Goal: Transaction & Acquisition: Purchase product/service

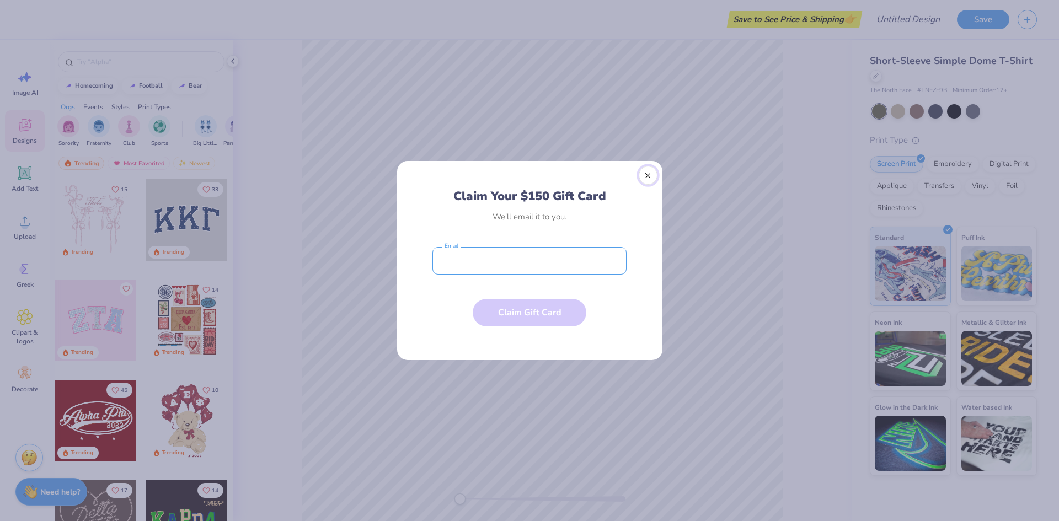
click at [645, 173] on button "Close" at bounding box center [648, 175] width 19 height 19
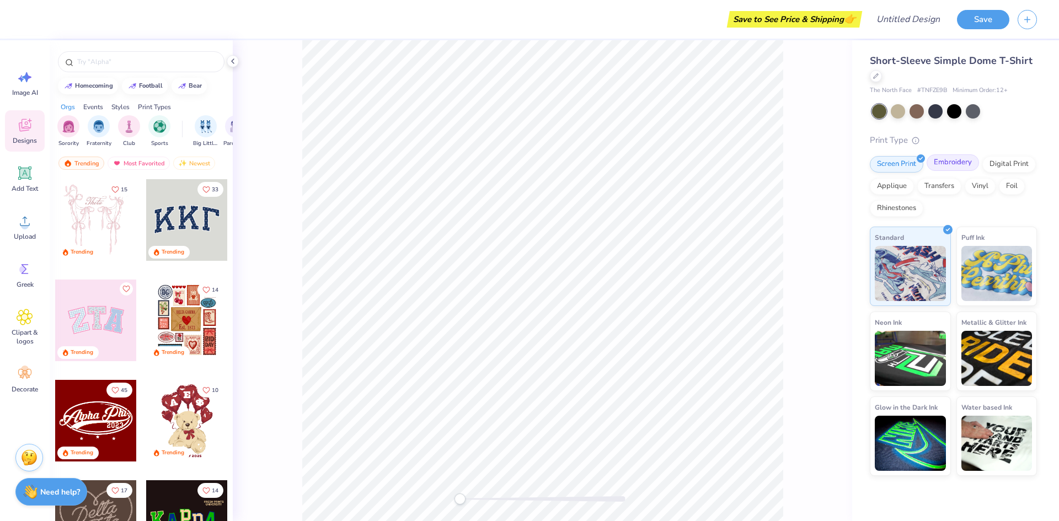
click at [957, 165] on div "Embroidery" at bounding box center [953, 162] width 52 height 17
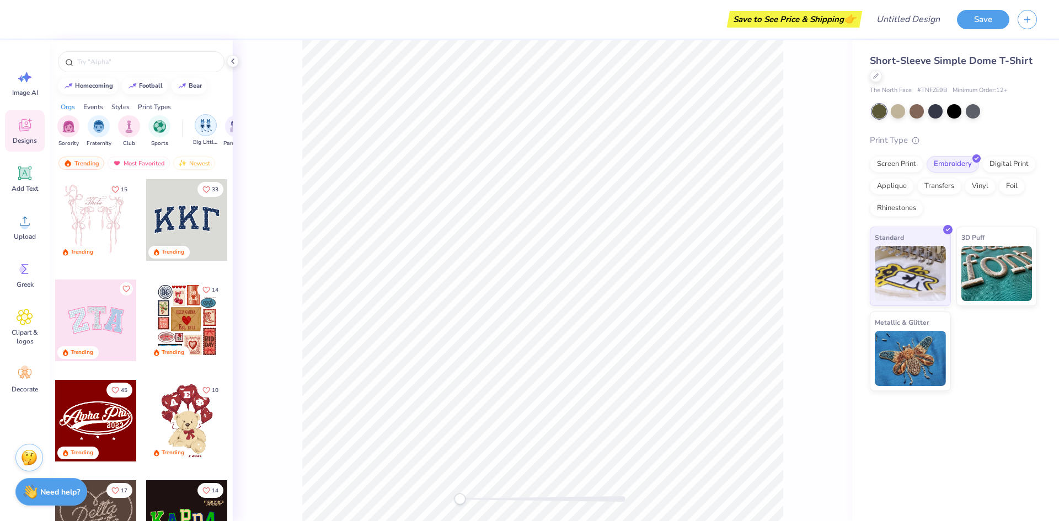
click at [205, 132] on div "filter for Big Little Reveal" at bounding box center [206, 125] width 22 height 22
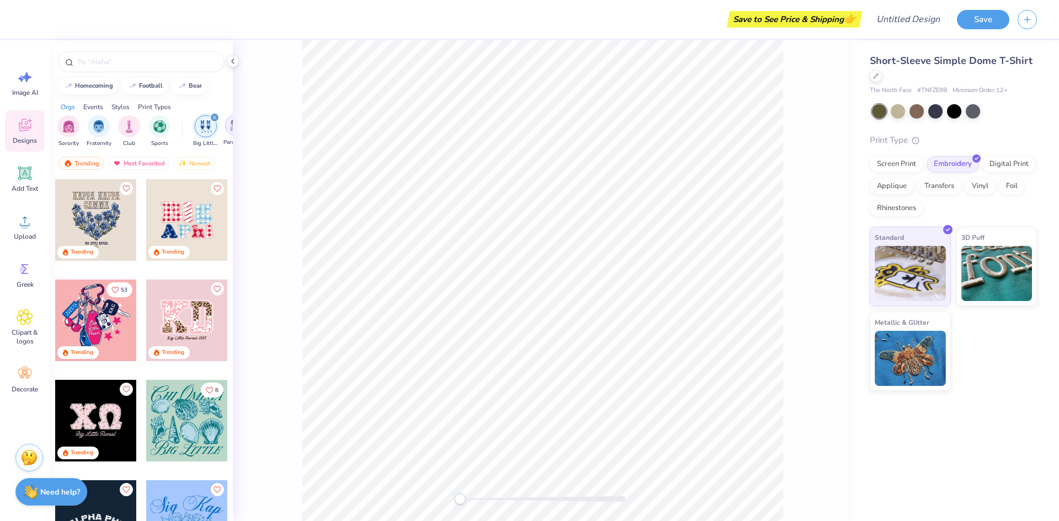
click at [226, 129] on div "filter for Parent's Weekend" at bounding box center [236, 125] width 22 height 22
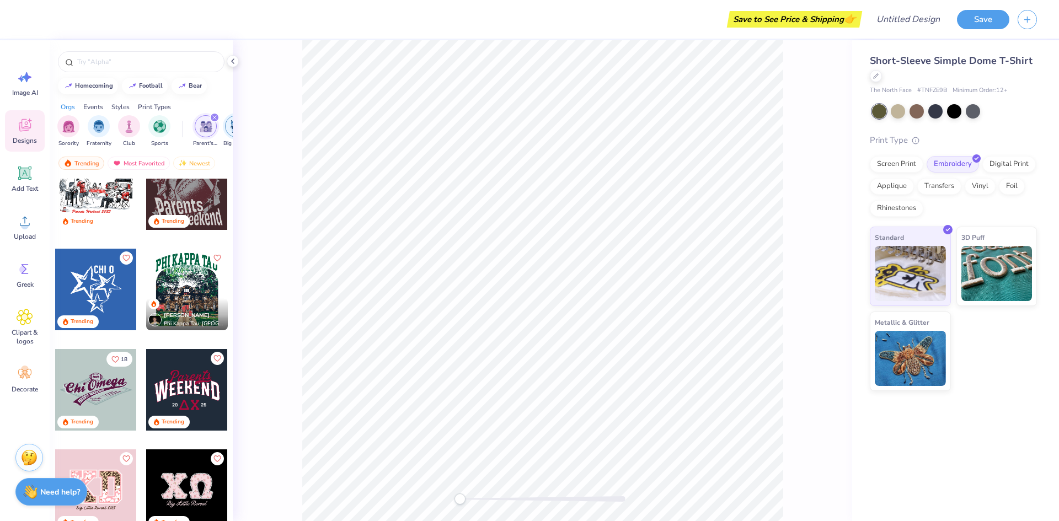
scroll to position [441, 0]
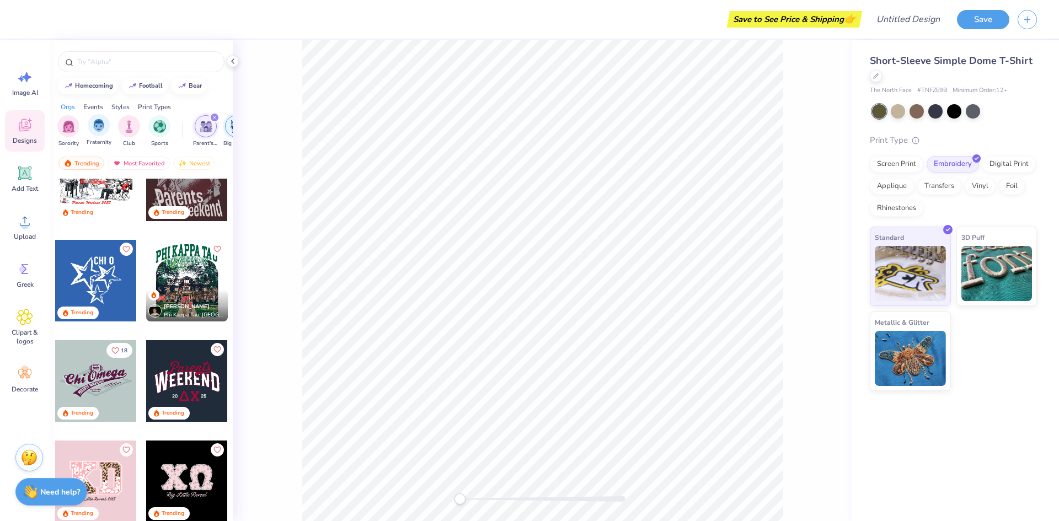
drag, startPoint x: 206, startPoint y: 147, endPoint x: 87, endPoint y: 143, distance: 119.2
click at [87, 143] on div "Sorority Fraternity Club Sports Parent's Weekend Big Little Reveal Game Day Phi…" at bounding box center [141, 132] width 183 height 41
drag, startPoint x: 170, startPoint y: 139, endPoint x: 90, endPoint y: 137, distance: 79.5
click at [90, 137] on div "Sorority Fraternity Club Sports" at bounding box center [119, 131] width 125 height 33
click at [232, 126] on img "filter for Big Little Reveal" at bounding box center [236, 126] width 12 height 13
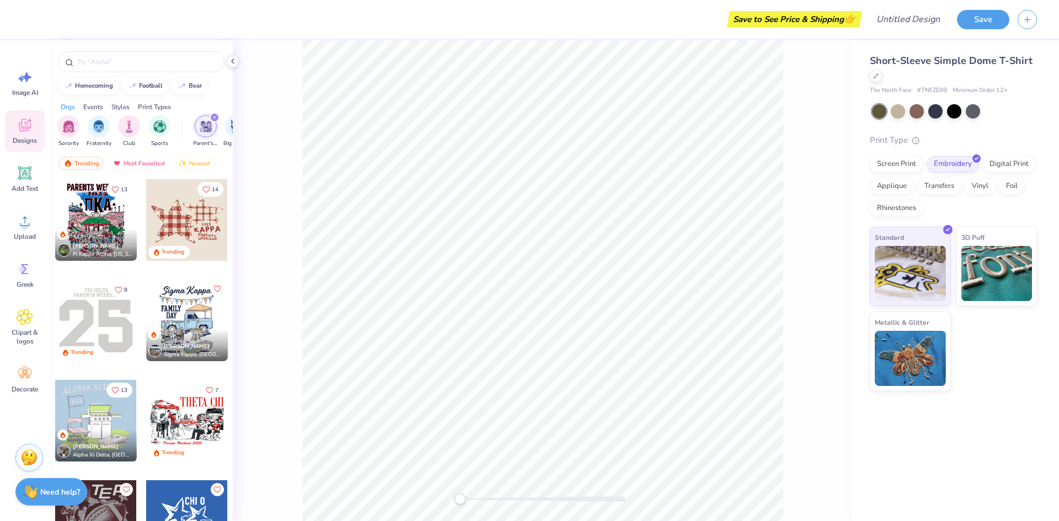
click at [23, 138] on span "Designs" at bounding box center [25, 140] width 24 height 9
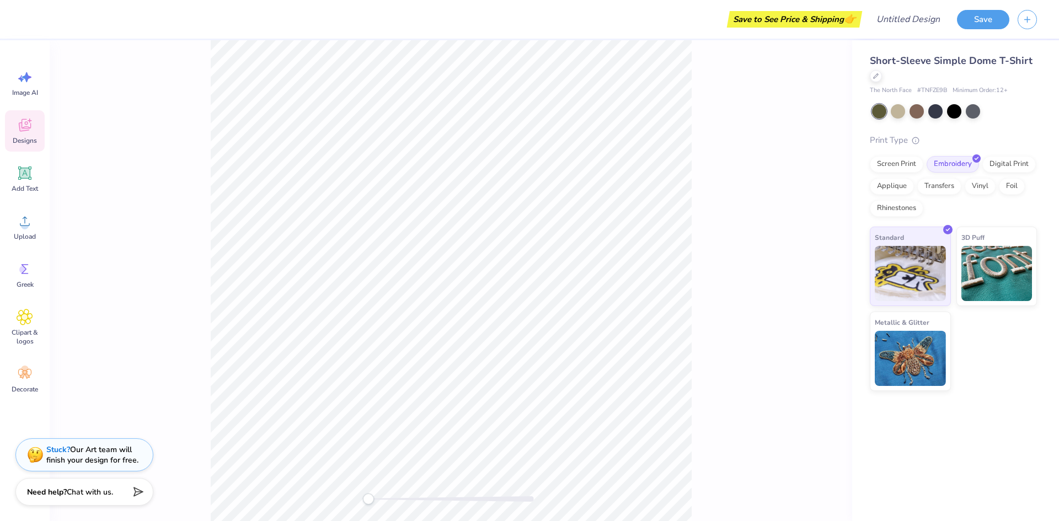
click at [25, 133] on icon at bounding box center [25, 125] width 17 height 17
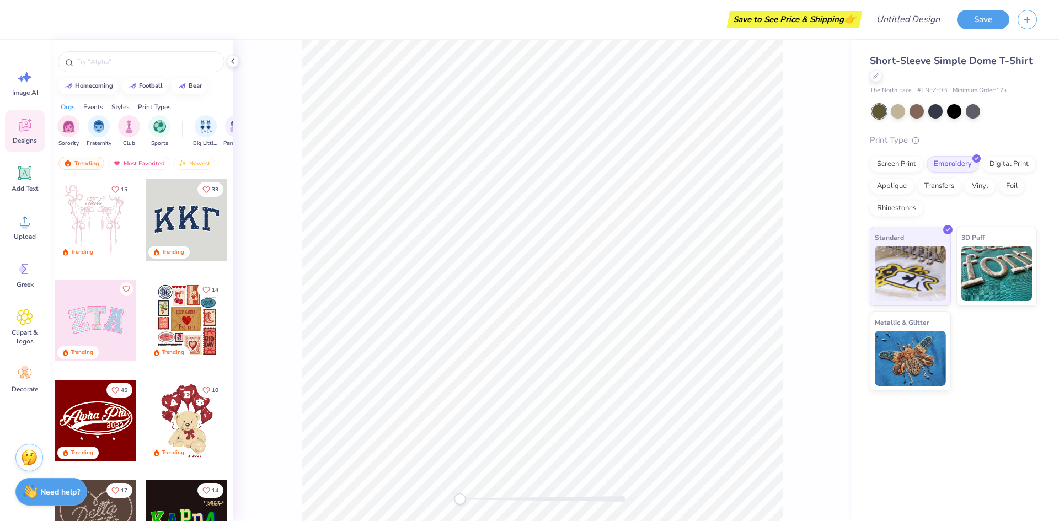
click at [153, 108] on div "Print Types" at bounding box center [154, 107] width 33 height 10
click at [97, 128] on img "filter for Screen Print" at bounding box center [99, 125] width 13 height 13
click at [130, 130] on img "filter for Patches" at bounding box center [129, 125] width 13 height 13
click at [65, 128] on img "filter for Patches" at bounding box center [68, 126] width 13 height 13
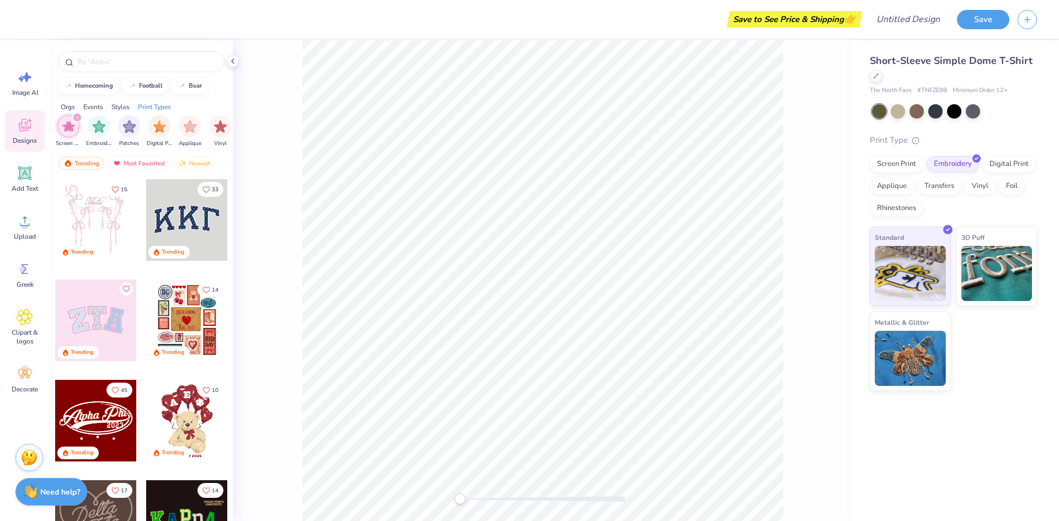
click at [85, 125] on div "Screen Print Embroidery Patches Digital Print Applique Vinyl Transfers" at bounding box center [159, 131] width 204 height 33
click at [222, 129] on img "filter for Vinyl" at bounding box center [220, 125] width 13 height 13
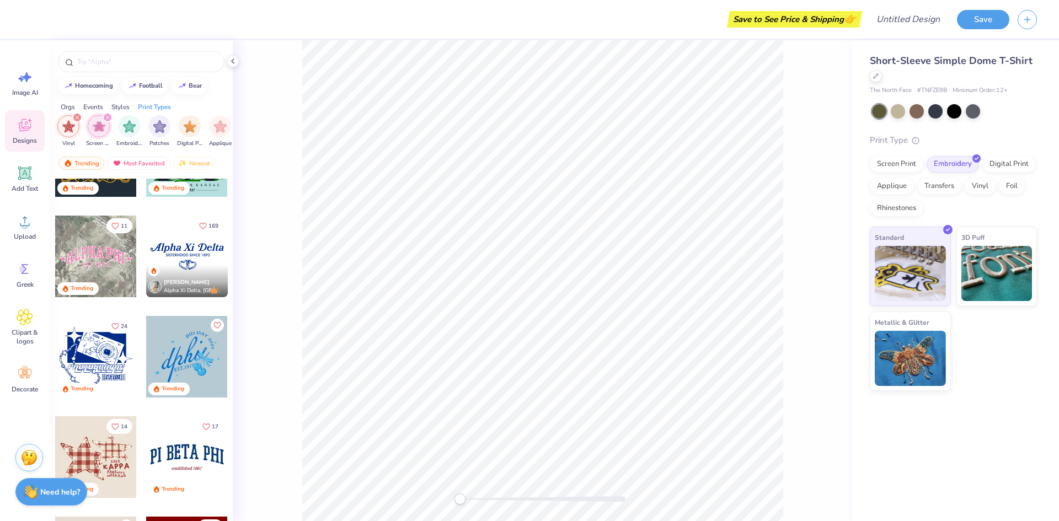
scroll to position [993, 0]
